Goal: Task Accomplishment & Management: Complete application form

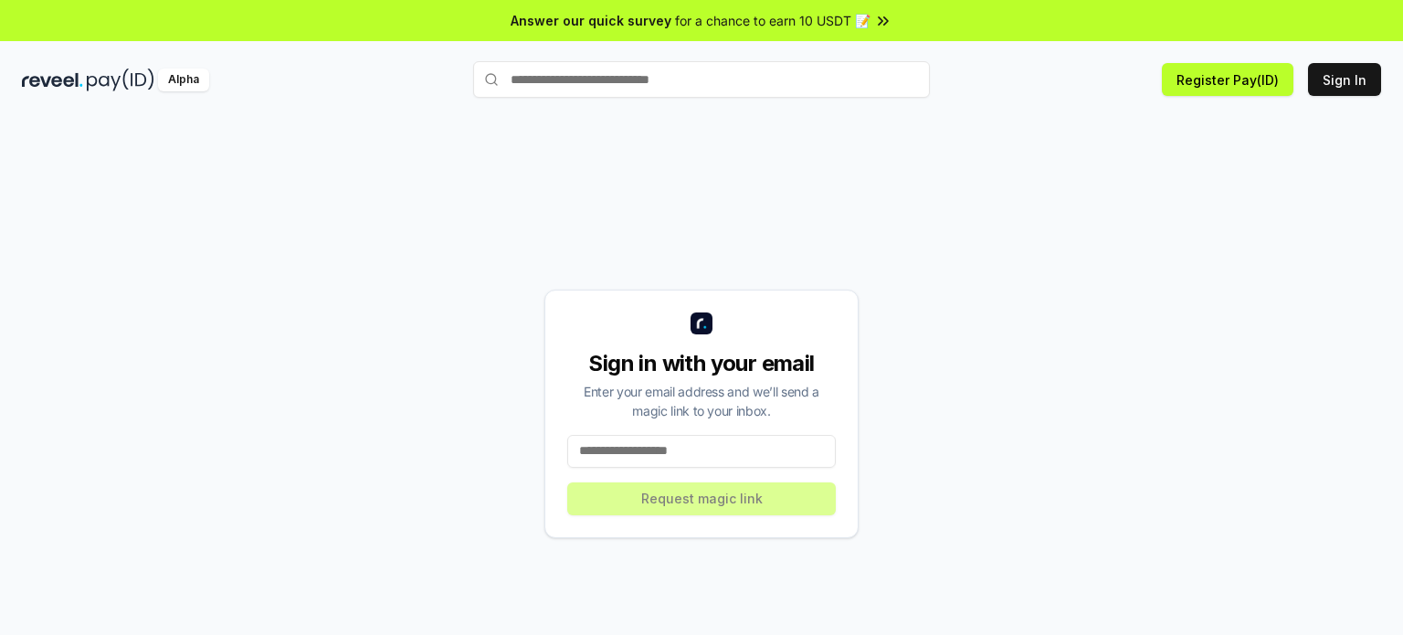
click at [705, 449] on input at bounding box center [701, 451] width 268 height 33
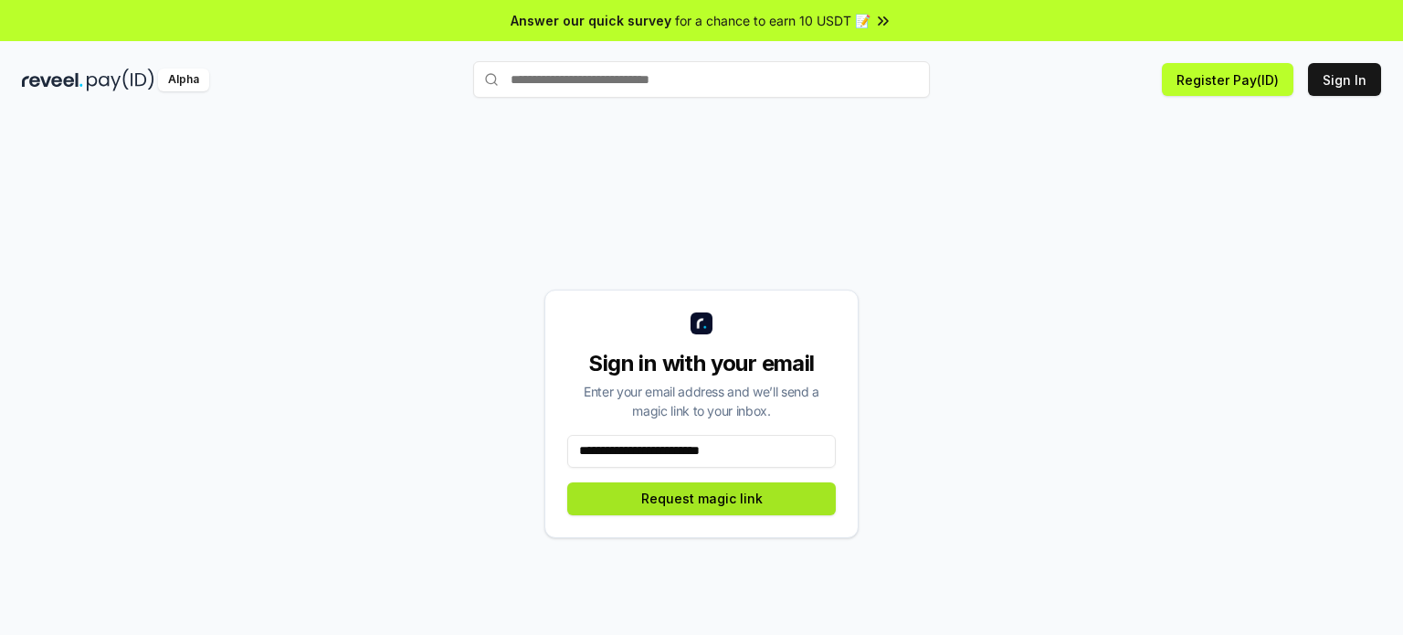
type input "**********"
click at [705, 485] on button "Request magic link" at bounding box center [701, 498] width 268 height 33
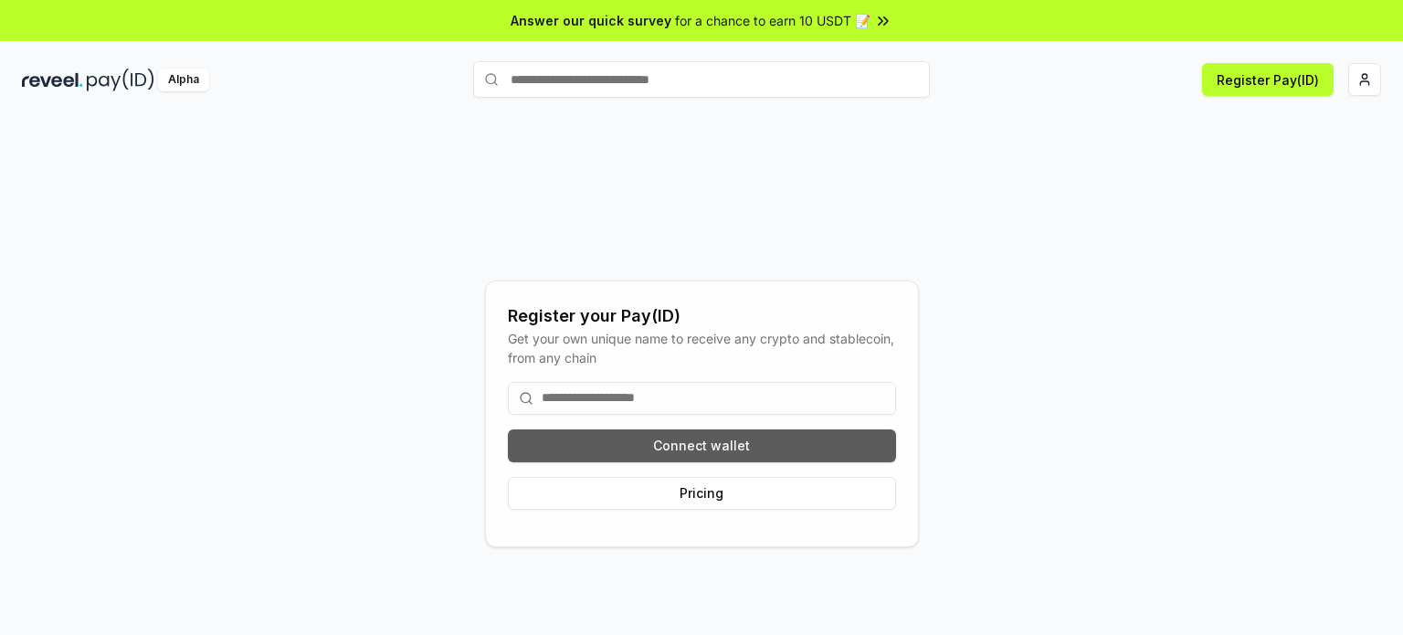
click at [731, 440] on button "Connect wallet" at bounding box center [702, 445] width 388 height 33
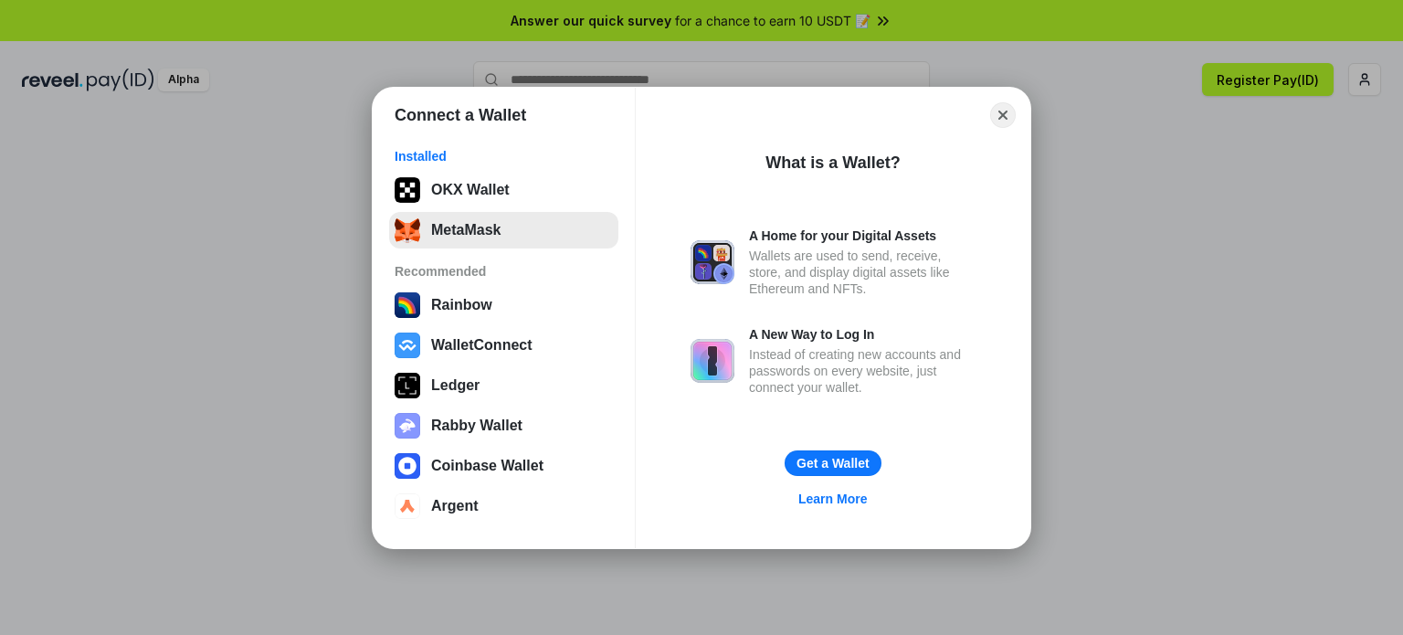
click at [514, 228] on button "MetaMask" at bounding box center [503, 230] width 229 height 37
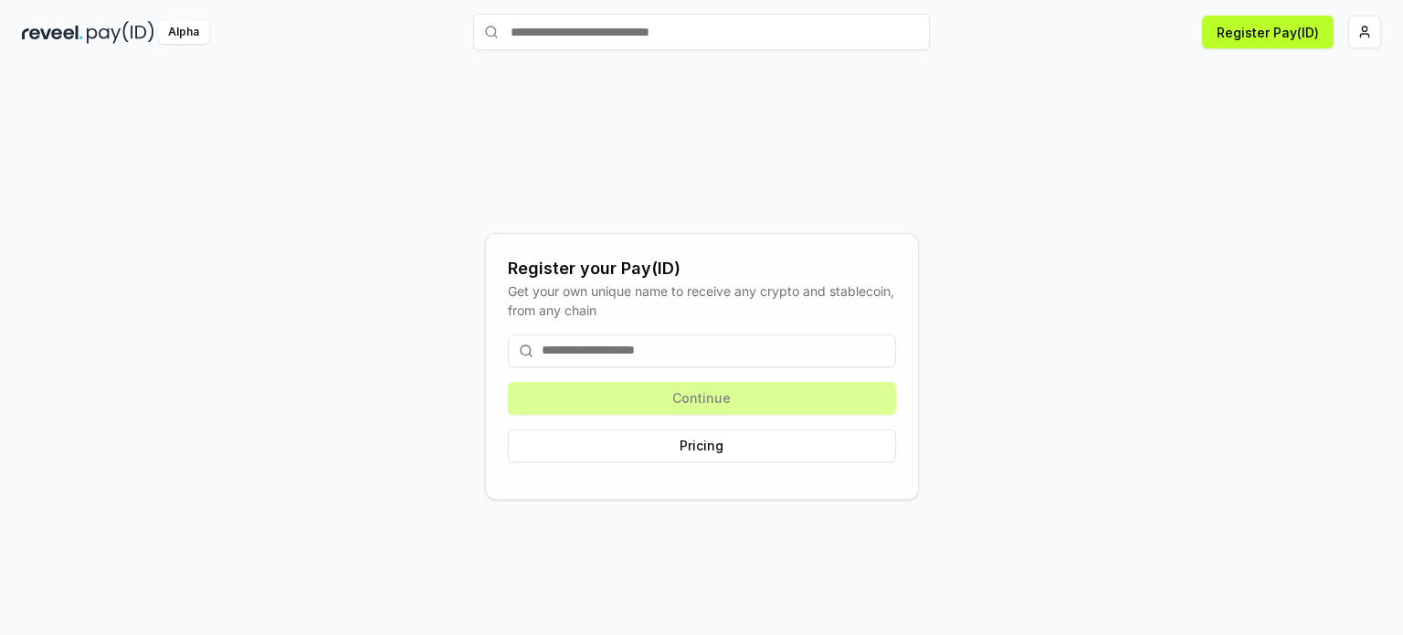
scroll to position [51, 0]
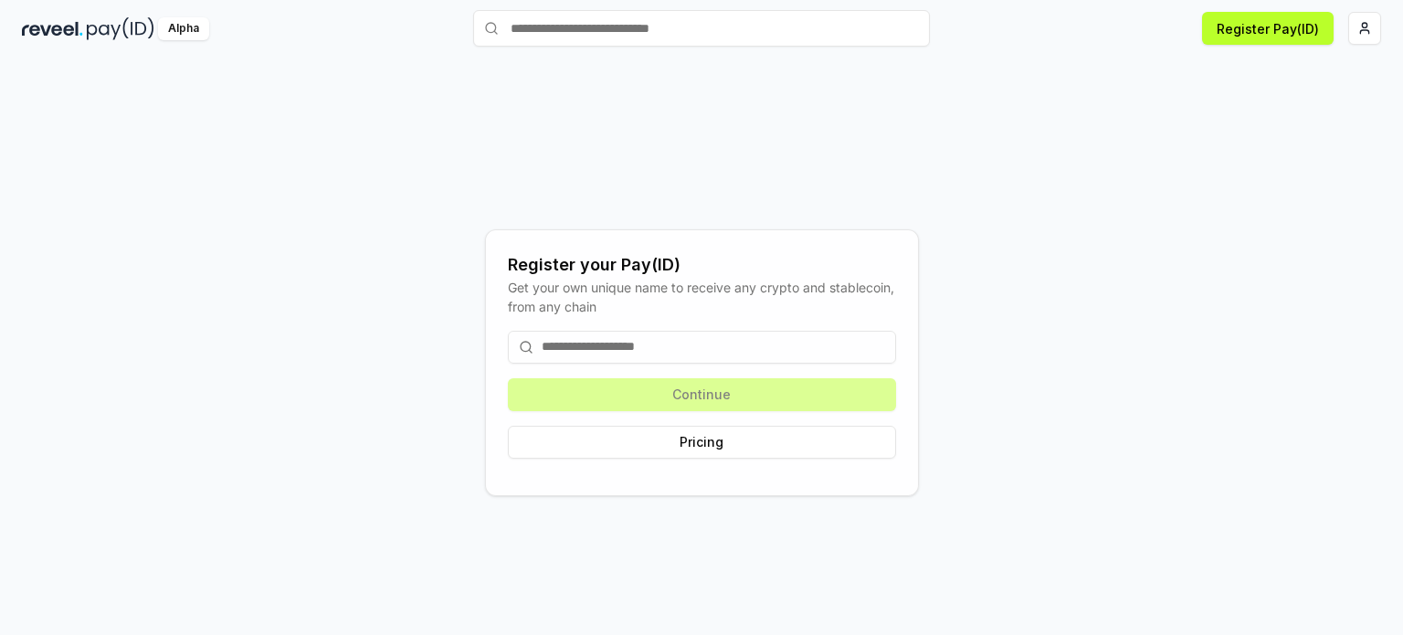
click at [774, 352] on input at bounding box center [702, 347] width 388 height 33
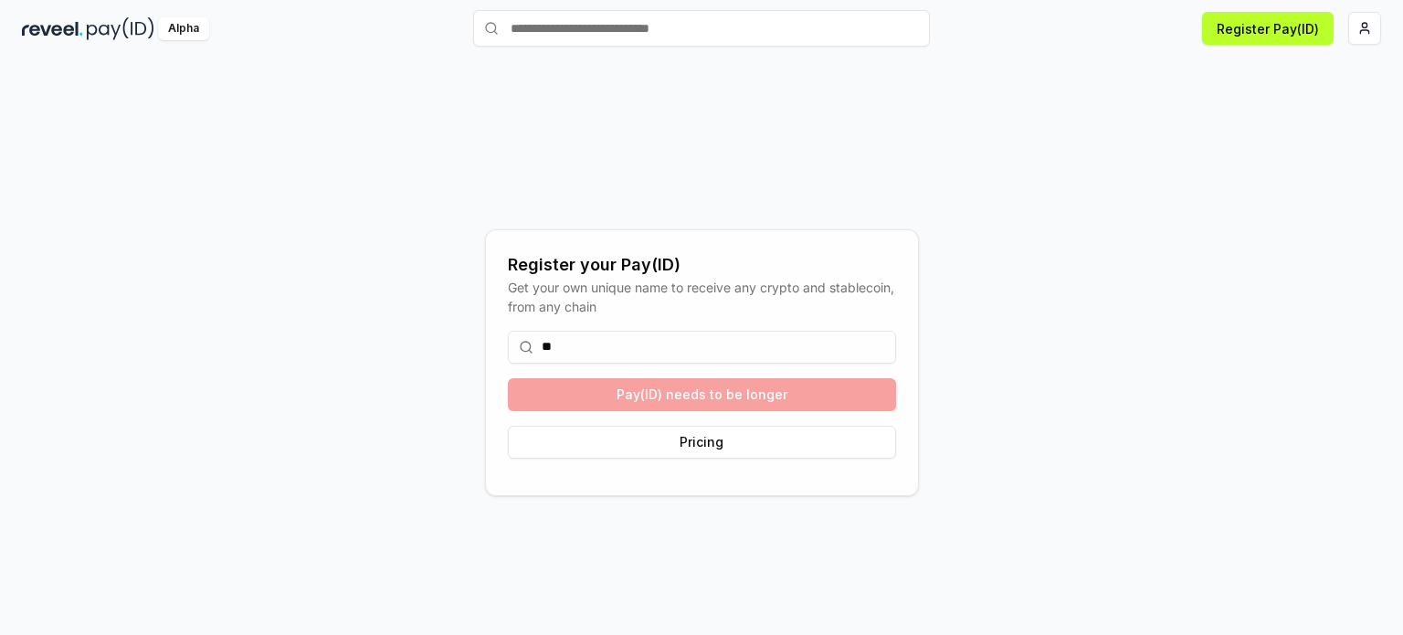
type input "*"
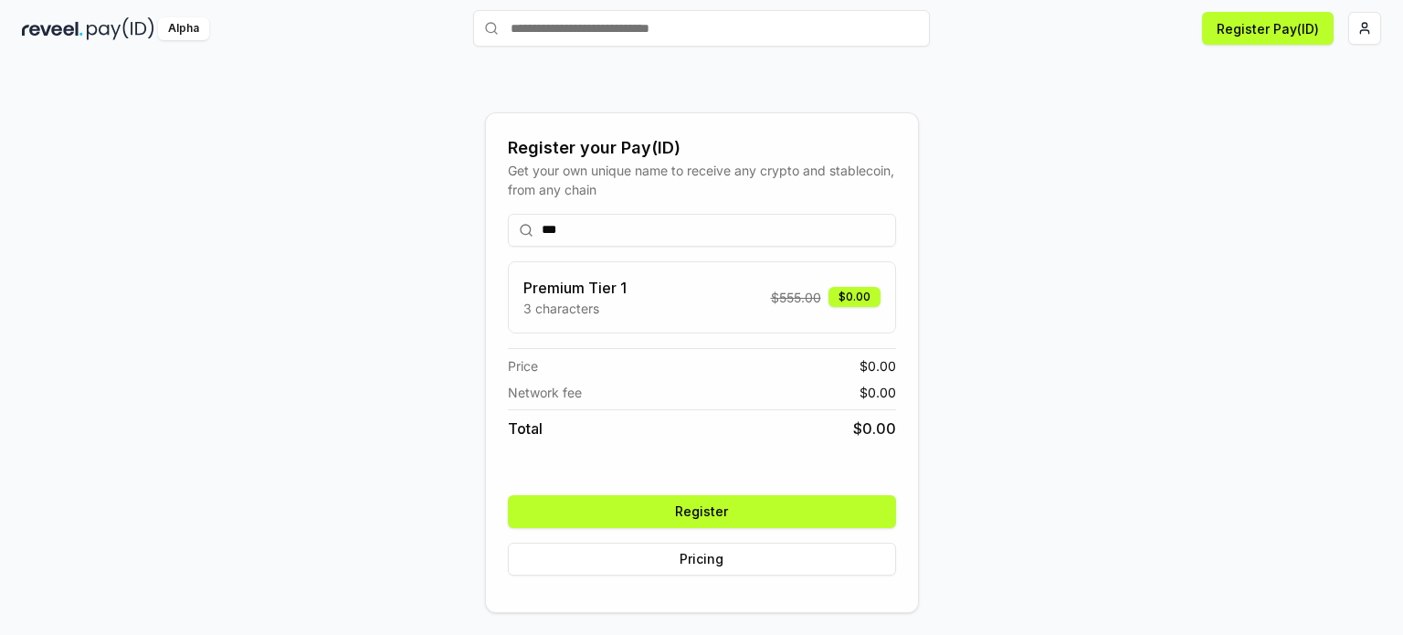
type input "***"
click at [720, 501] on button "Register" at bounding box center [702, 511] width 388 height 33
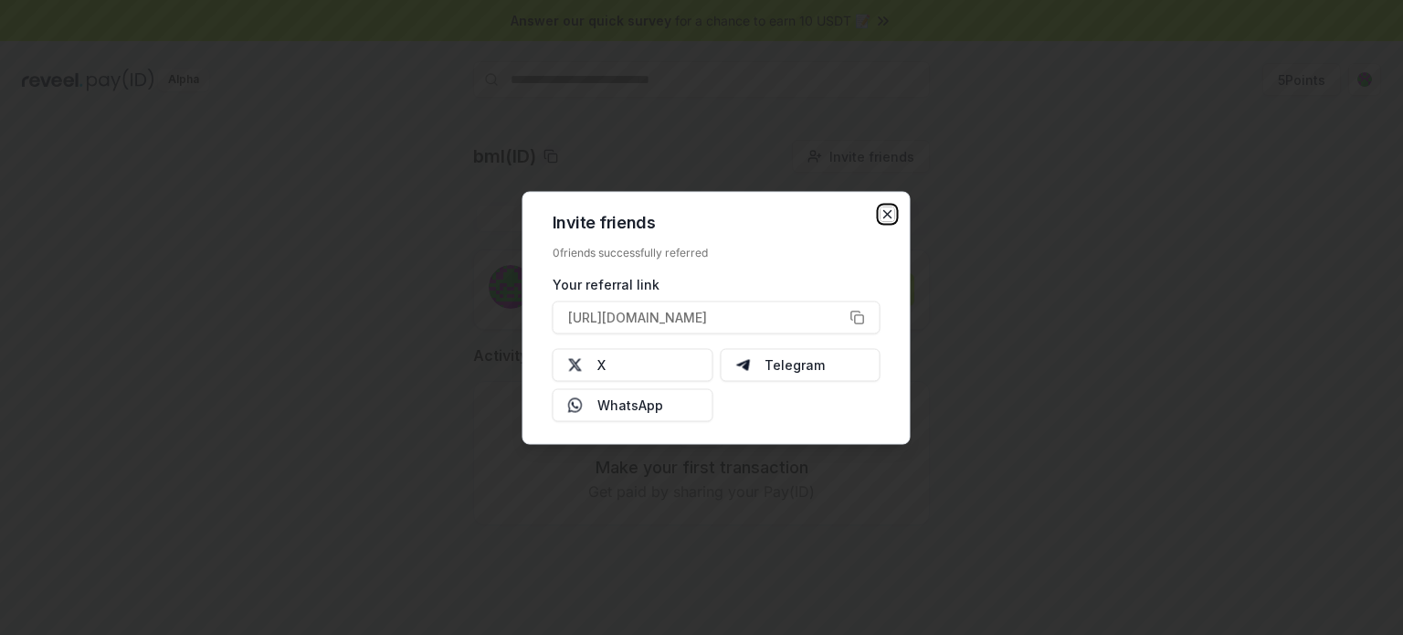
click at [890, 215] on icon "button" at bounding box center [887, 213] width 15 height 15
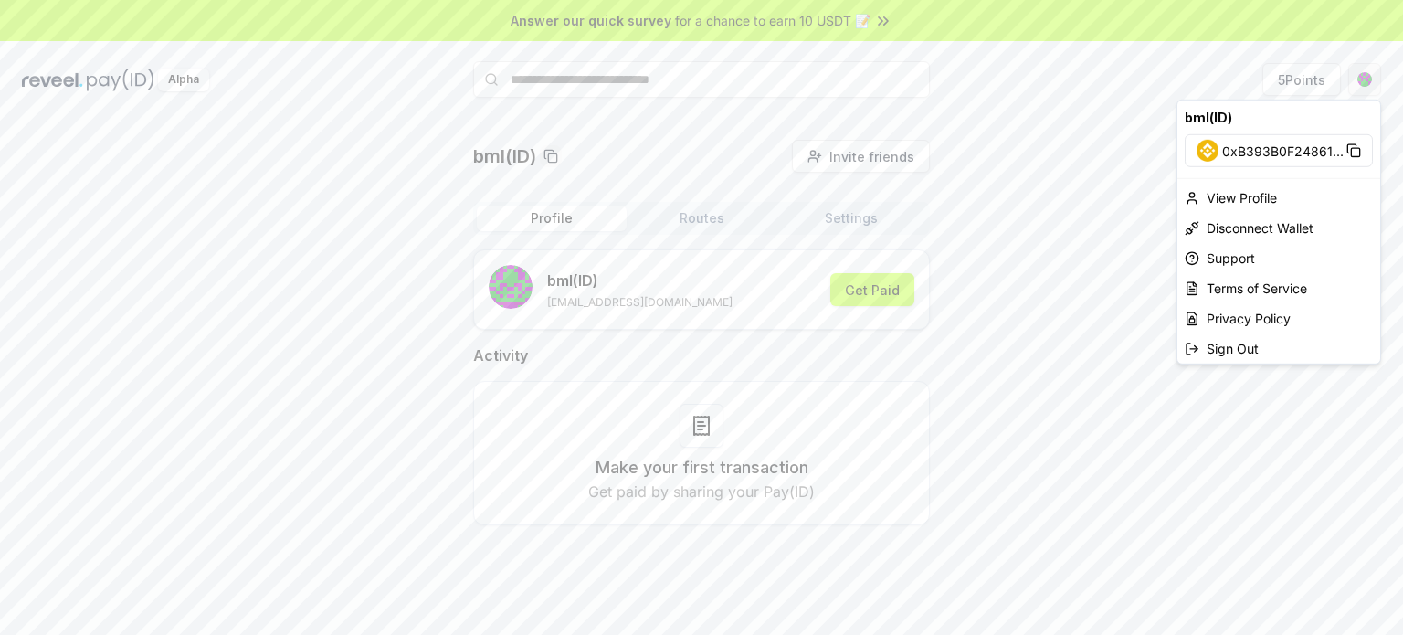
click at [1361, 84] on html "Answer our quick survey for a chance to earn 10 USDT 📝 Alpha 5 Points bml(ID) I…" at bounding box center [701, 317] width 1403 height 635
click at [1092, 182] on html "Answer our quick survey for a chance to earn 10 USDT 📝 Alpha 5 Points bml(ID) I…" at bounding box center [701, 317] width 1403 height 635
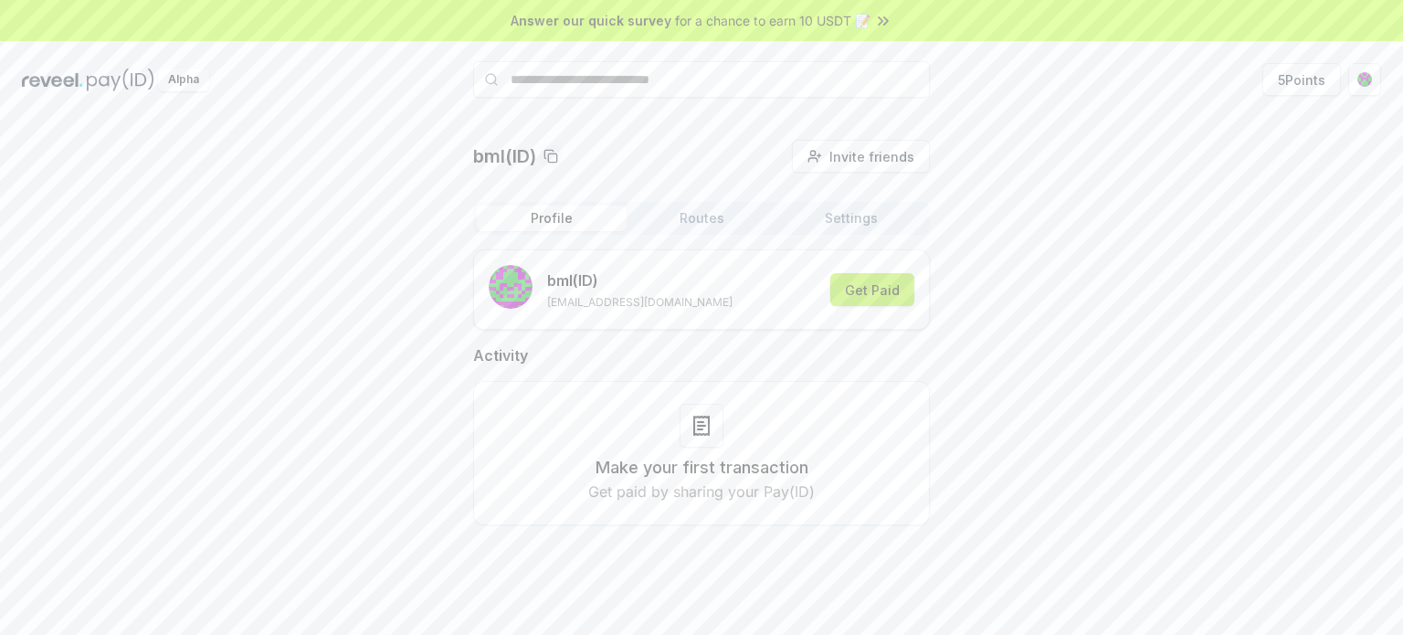
click at [887, 284] on button "Get Paid" at bounding box center [872, 289] width 84 height 33
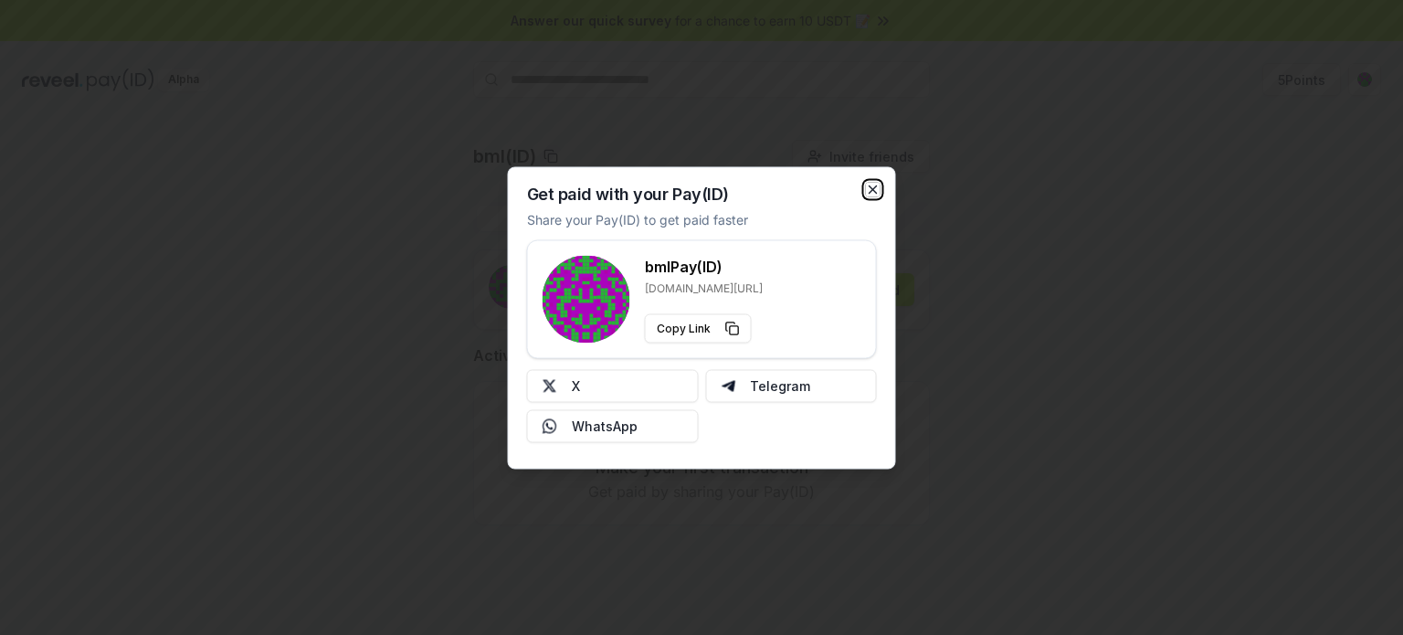
click at [878, 185] on icon "button" at bounding box center [873, 189] width 15 height 15
